Goal: Information Seeking & Learning: Learn about a topic

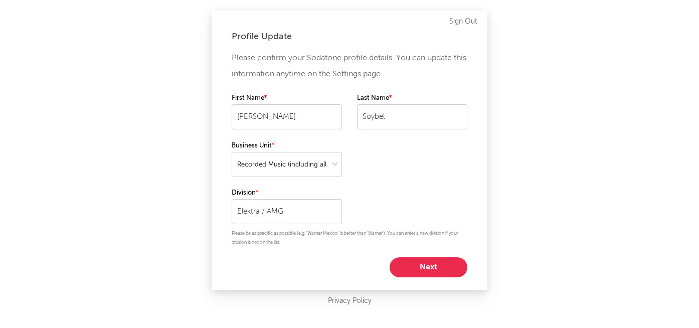
select select "recorded_music"
click at [446, 268] on button "Next" at bounding box center [429, 267] width 78 height 20
select select "anr_research"
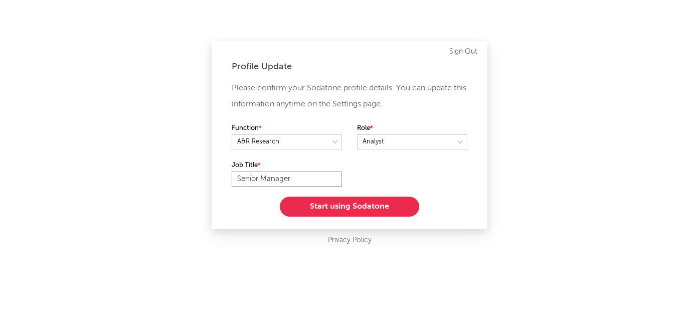
drag, startPoint x: 294, startPoint y: 177, endPoint x: 263, endPoint y: 177, distance: 31.1
click at [262, 177] on input "Senior Manager" at bounding box center [287, 179] width 110 height 15
type input "Senior Director"
click at [338, 202] on button "Start using Sodatone" at bounding box center [349, 207] width 139 height 20
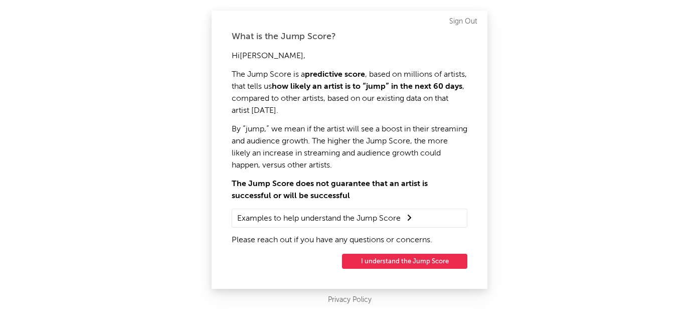
click at [387, 260] on button "I understand the Jump Score" at bounding box center [404, 261] width 125 height 15
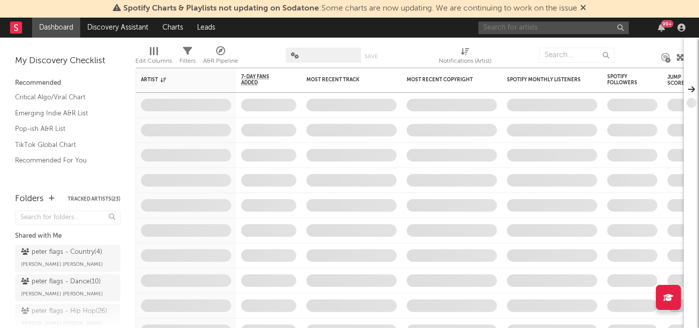
click at [519, 32] on input "text" at bounding box center [554, 28] width 151 height 13
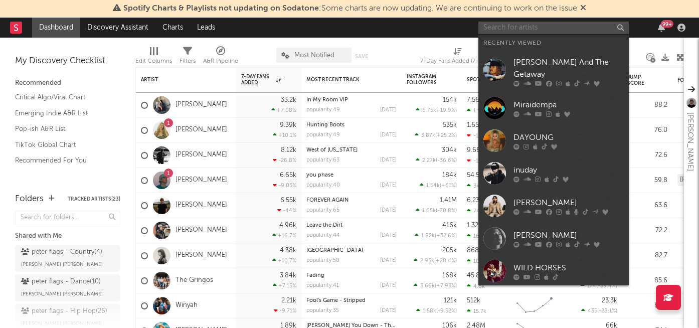
paste input "r u s s e l b u c k"
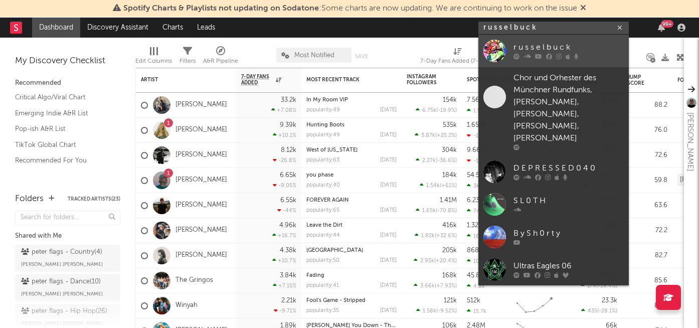
type input "r u s s e l b u c k"
click at [549, 49] on div "r u s s e l b u c k" at bounding box center [569, 48] width 110 height 12
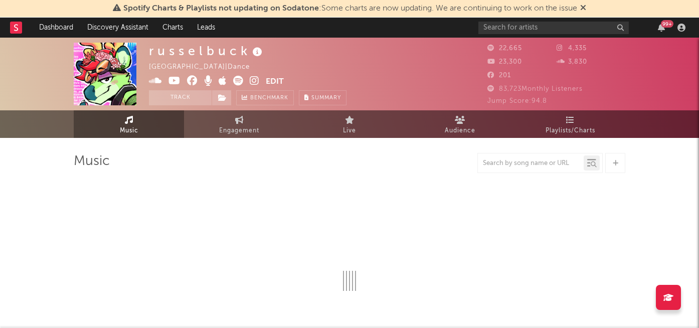
select select "6m"
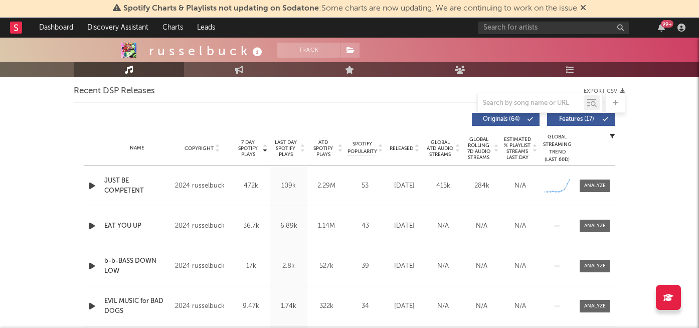
scroll to position [354, 0]
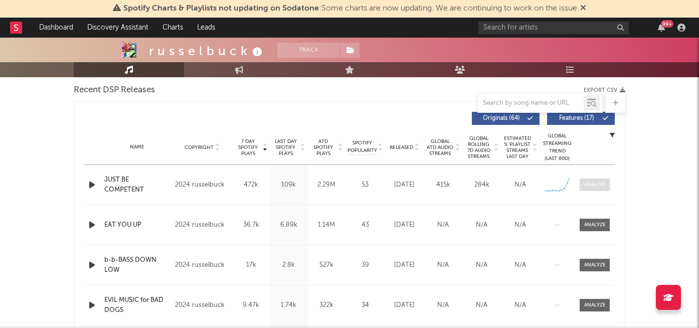
click at [589, 190] on span at bounding box center [595, 185] width 30 height 13
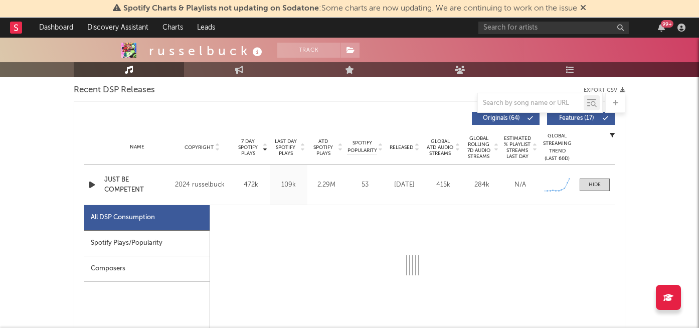
select select "1w"
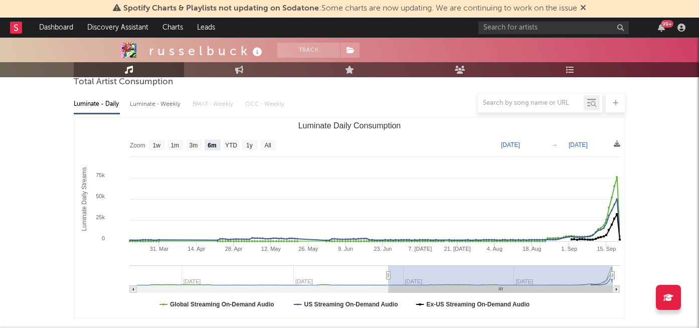
scroll to position [94, 0]
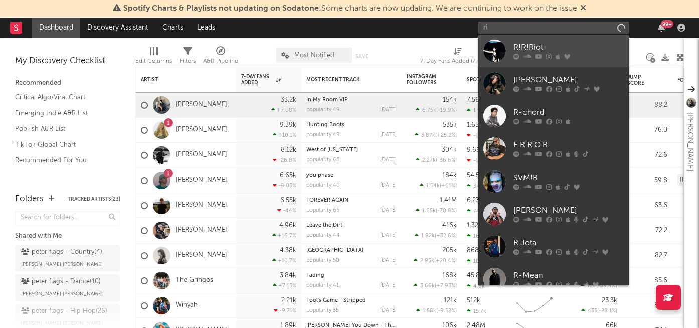
type input "r"
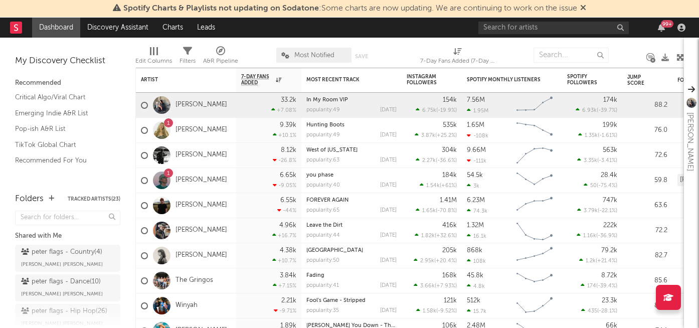
type input "r"
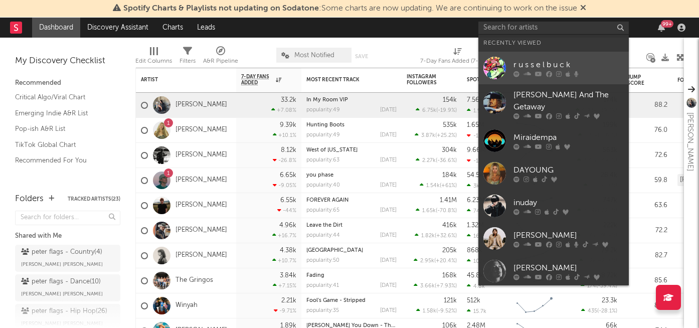
click at [564, 61] on div "r u s s e l b u c k" at bounding box center [569, 65] width 110 height 12
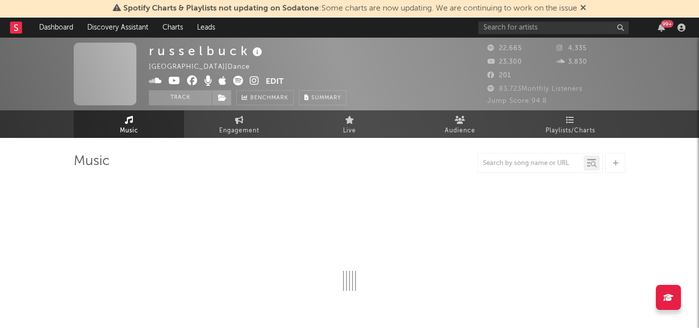
select select "6m"
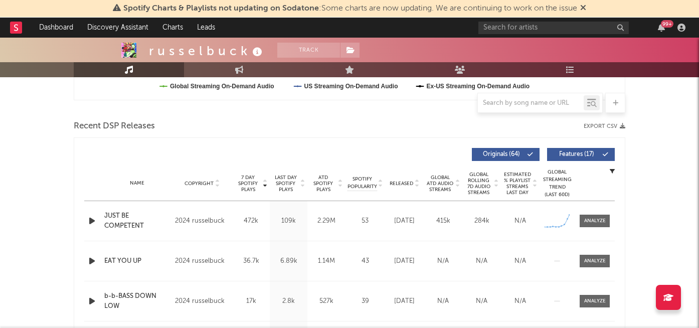
scroll to position [378, 0]
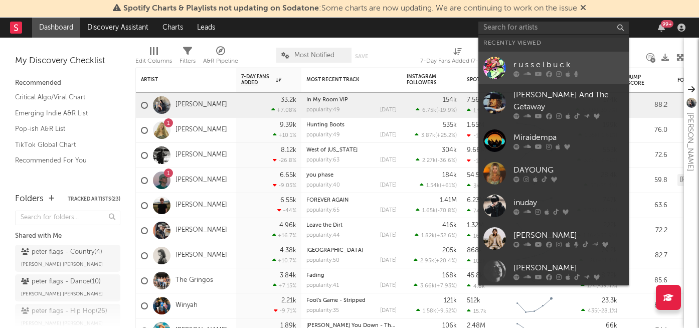
click at [524, 75] on icon at bounding box center [528, 74] width 8 height 6
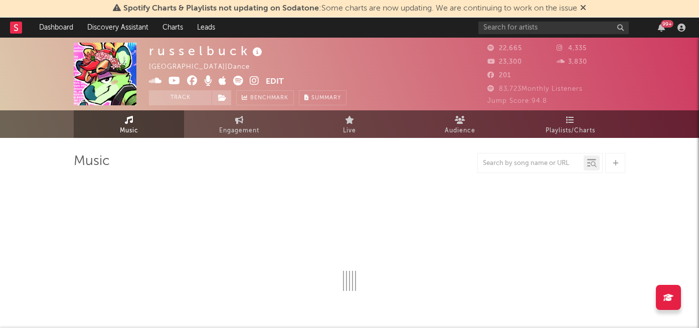
select select "6m"
